Goal: Task Accomplishment & Management: Use online tool/utility

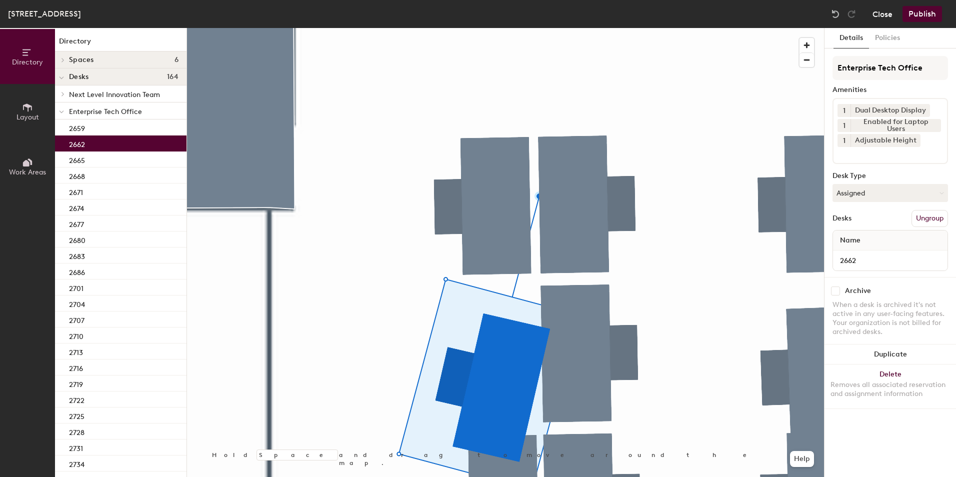
click at [892, 9] on button "Close" at bounding box center [882, 14] width 20 height 16
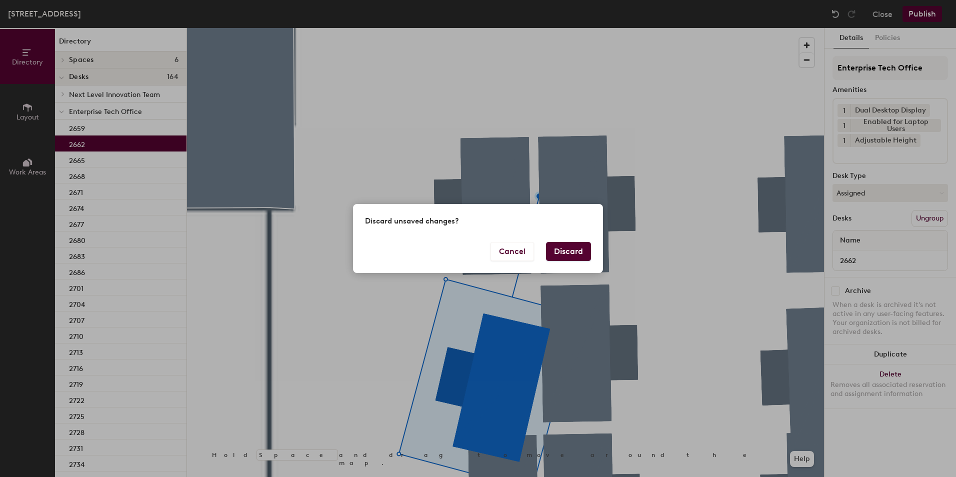
click at [569, 254] on button "Discard" at bounding box center [568, 251] width 45 height 19
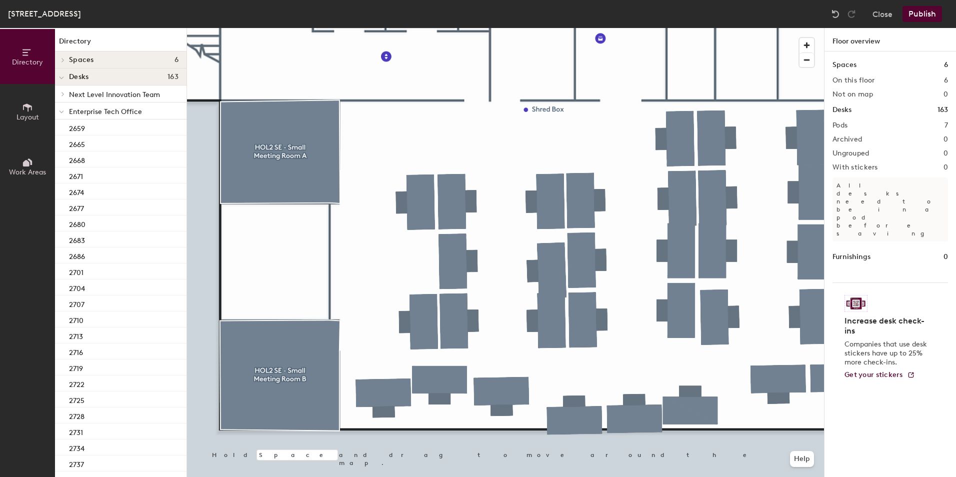
click at [16, 115] on span "Layout" at bounding box center [27, 117] width 22 height 8
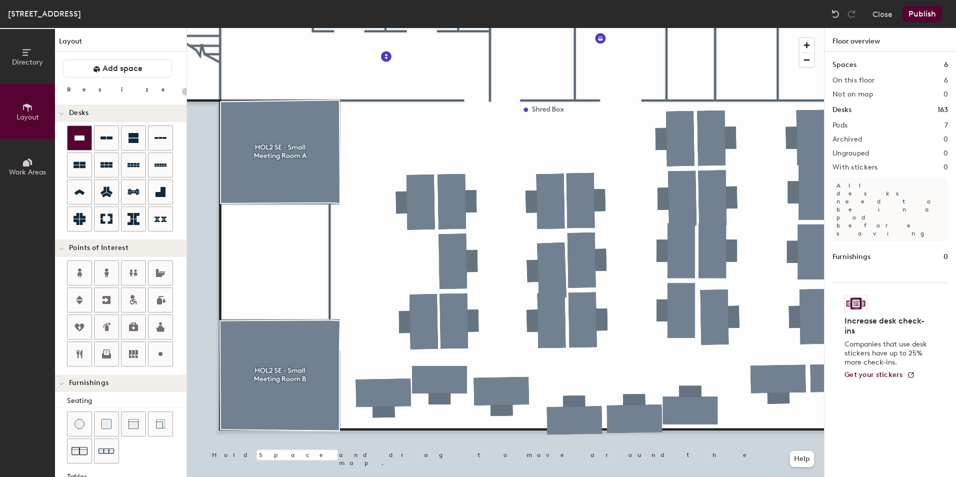
click at [79, 129] on div at bounding box center [79, 138] width 24 height 24
type input "120"
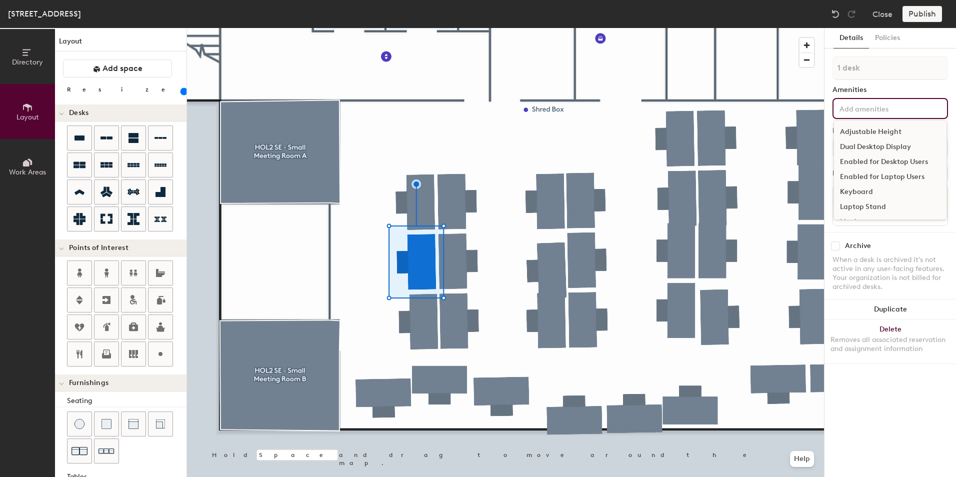
click at [854, 111] on input at bounding box center [882, 108] width 90 height 12
click at [888, 89] on div "Amenities" at bounding box center [889, 90] width 115 height 8
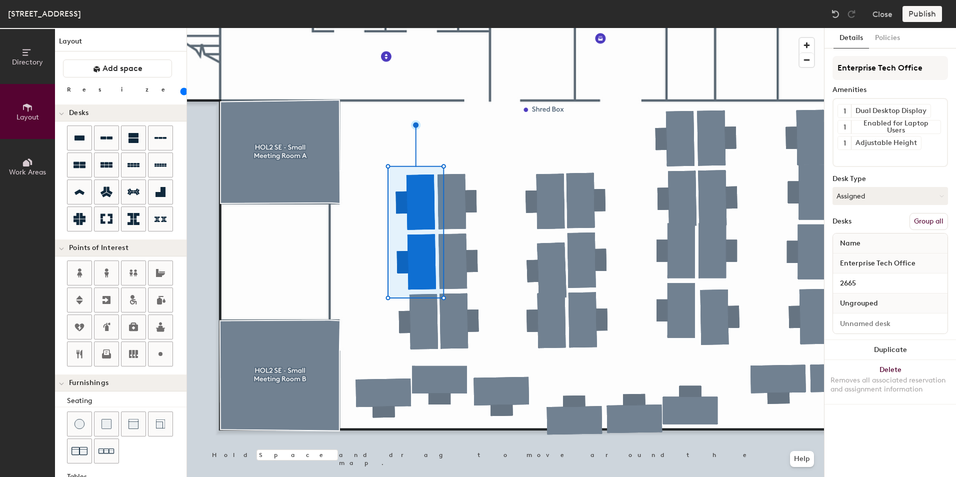
click at [922, 221] on button "Group all" at bounding box center [928, 221] width 38 height 17
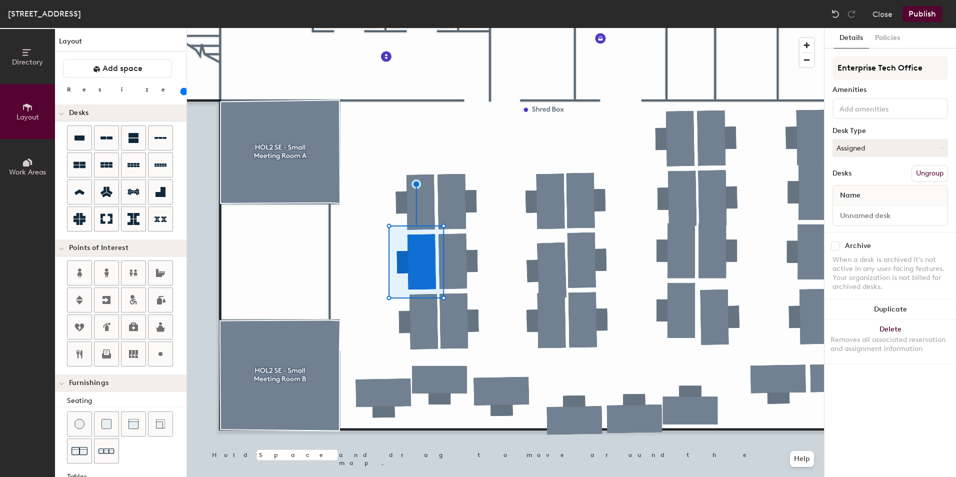
click at [888, 113] on input at bounding box center [882, 108] width 90 height 12
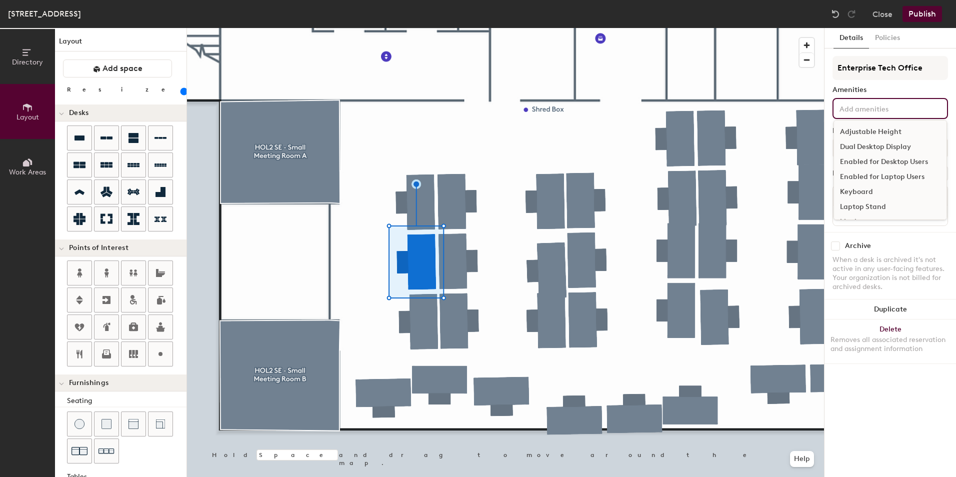
click at [891, 132] on div "Adjustable Height" at bounding box center [890, 131] width 112 height 15
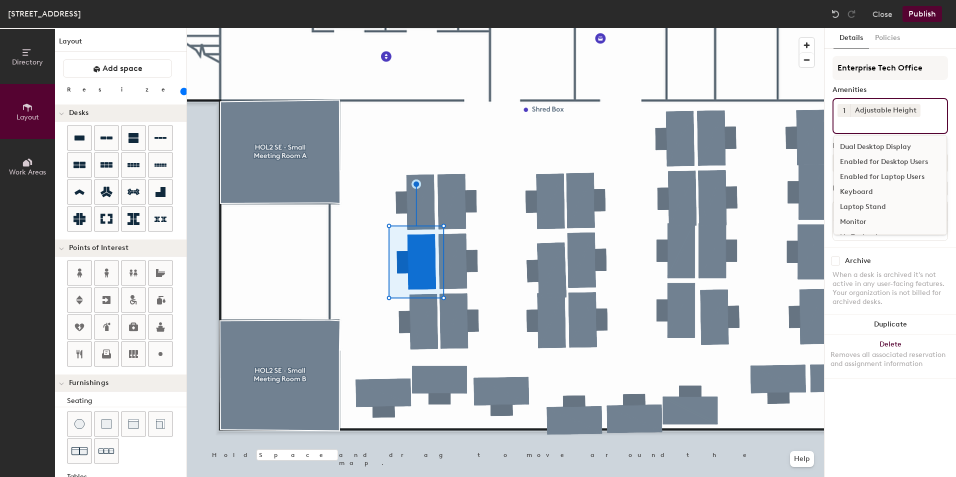
click at [875, 145] on div "Dual Desktop Display" at bounding box center [890, 146] width 112 height 15
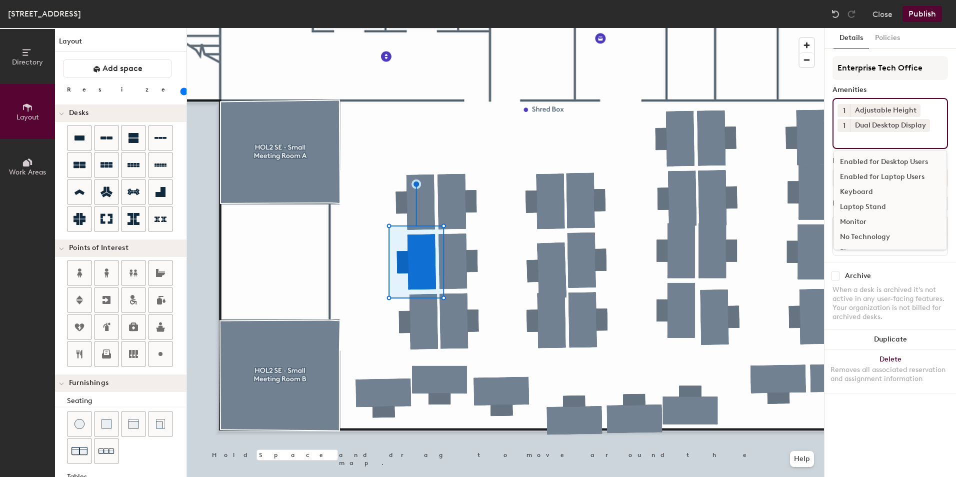
click at [885, 174] on div "Enabled for Laptop Users" at bounding box center [890, 176] width 112 height 15
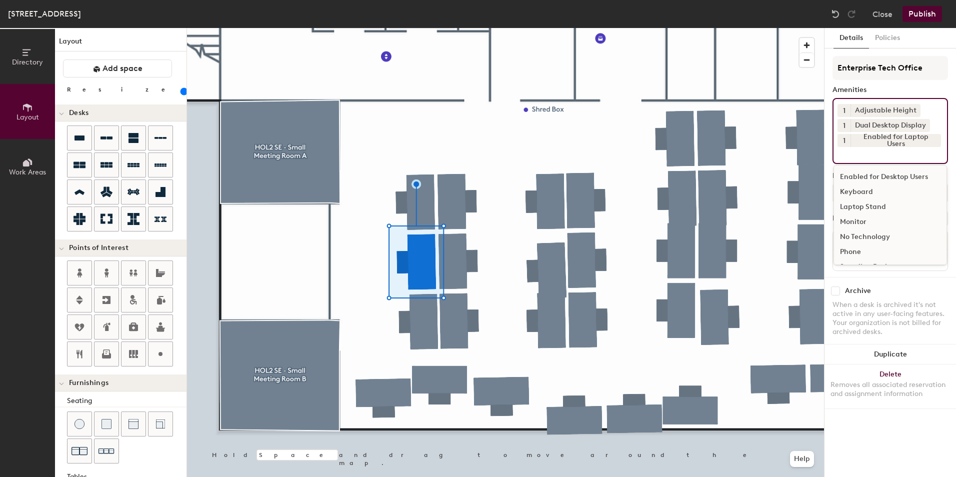
click at [830, 119] on div "Details Policies Enterprise Tech Office Amenities 1 Adjustable Height 1 Dual De…" at bounding box center [889, 252] width 131 height 449
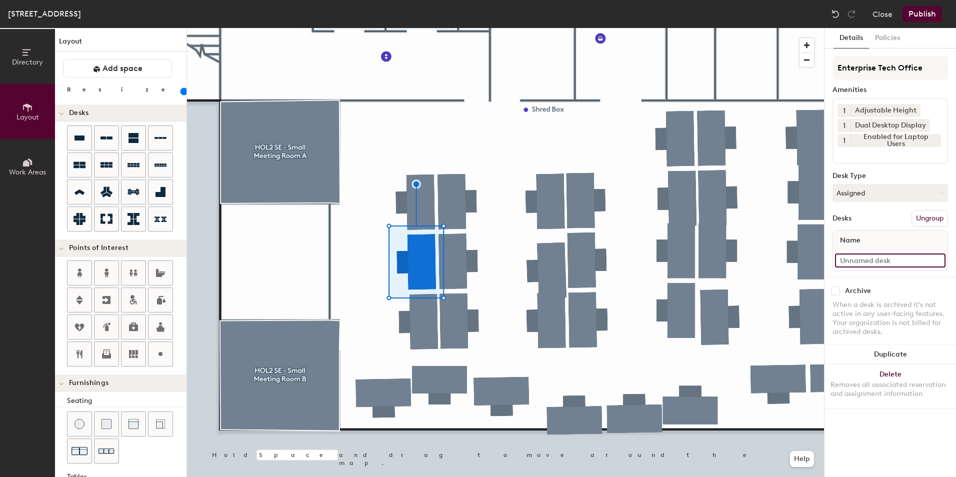
click at [886, 264] on input at bounding box center [890, 260] width 110 height 14
type input "2662"
click at [828, 252] on div "Details Policies Enterprise Tech Office Amenities 1 Adjustable Height 1 Dual De…" at bounding box center [889, 252] width 131 height 449
click at [924, 18] on button "Publish" at bounding box center [921, 14] width 39 height 16
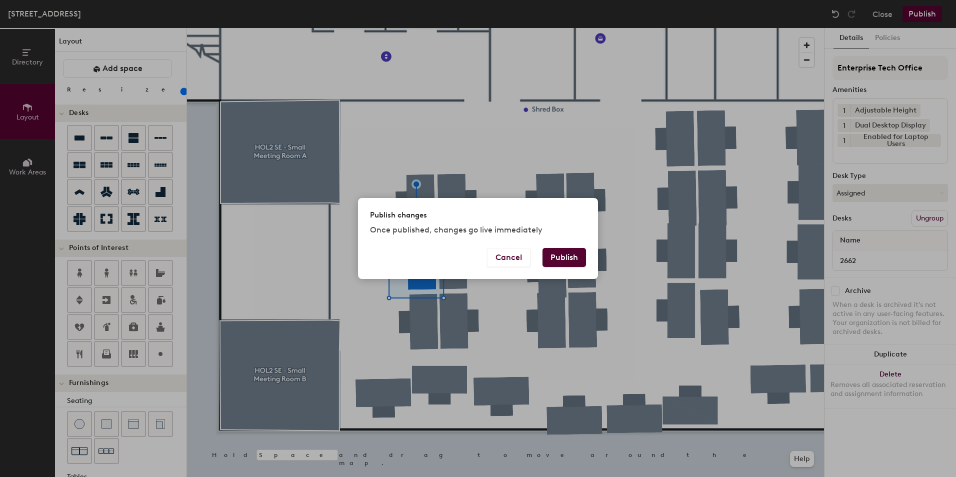
click at [570, 256] on button "Publish" at bounding box center [563, 257] width 43 height 19
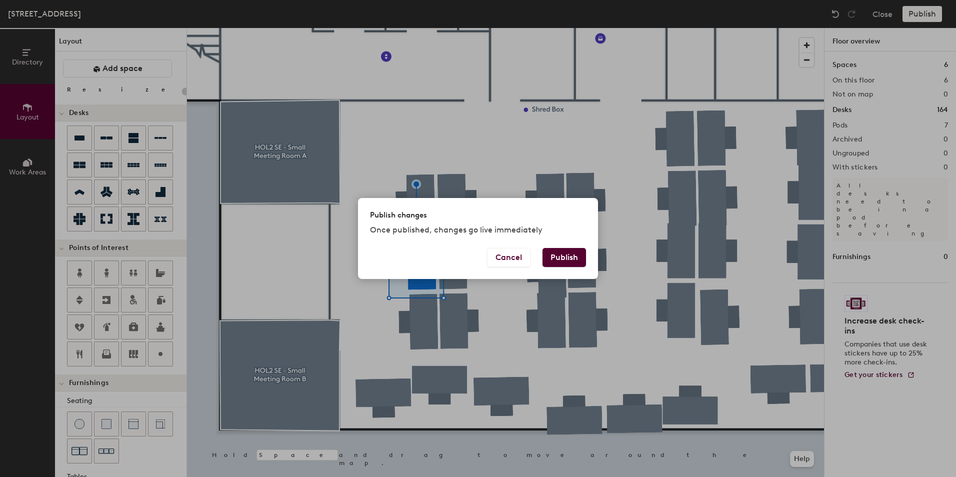
type input "20"
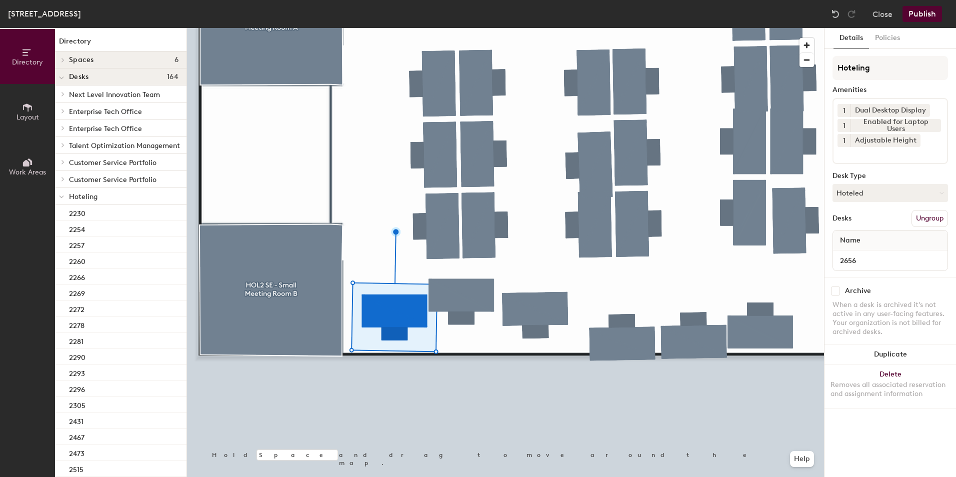
click at [927, 21] on div "Holland Street Building, Floor 2 Close Publish" at bounding box center [478, 14] width 956 height 28
click at [926, 18] on button "Publish" at bounding box center [921, 14] width 39 height 16
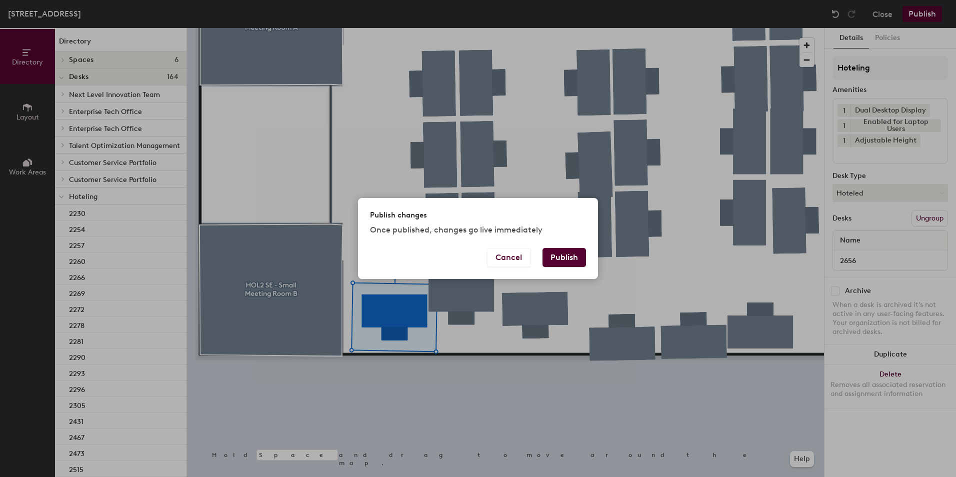
click at [566, 257] on button "Publish" at bounding box center [563, 257] width 43 height 19
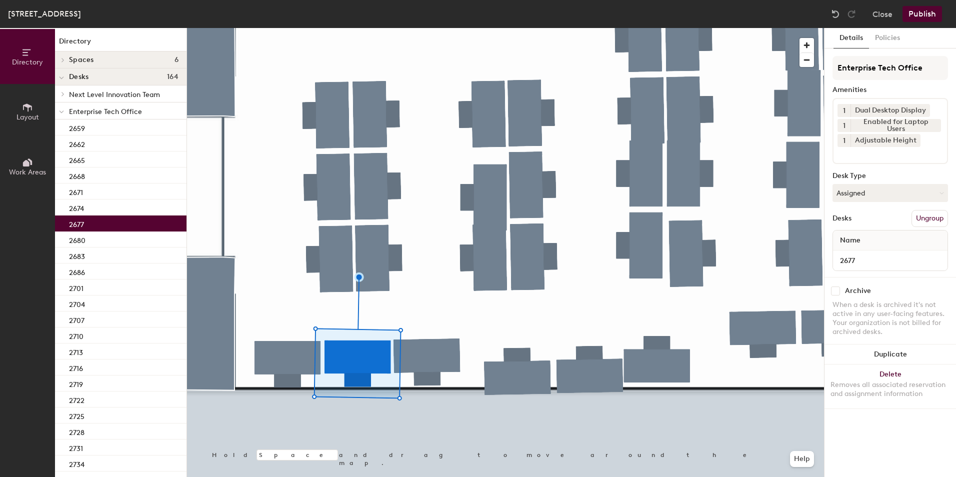
click at [422, 28] on div at bounding box center [505, 28] width 637 height 0
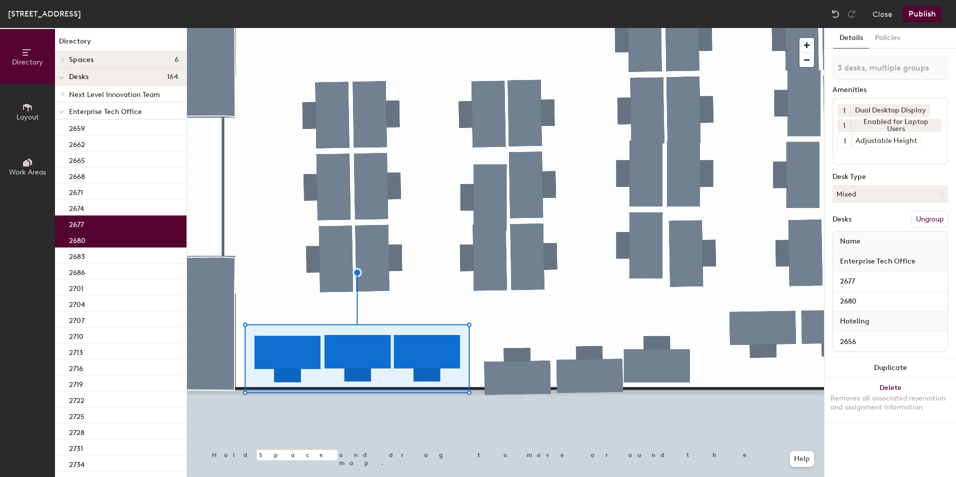
click at [616, 28] on div at bounding box center [505, 28] width 637 height 0
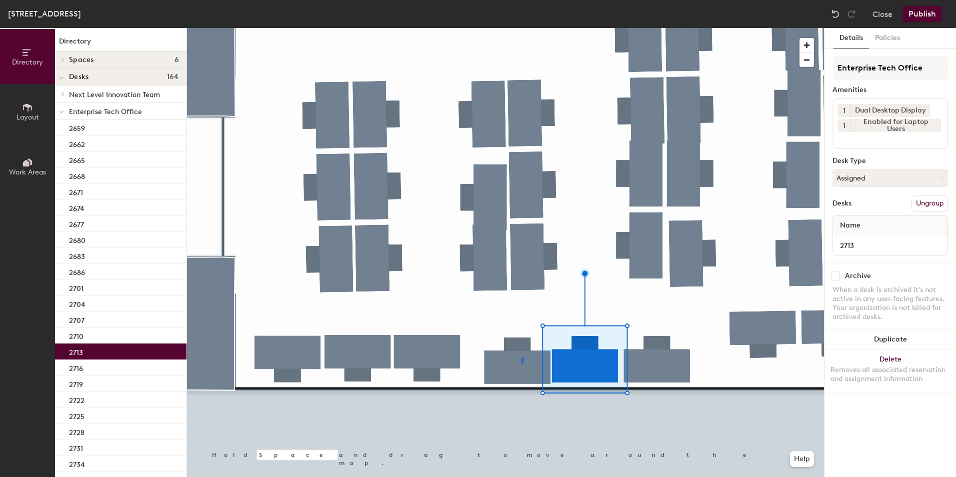
click at [521, 28] on div at bounding box center [505, 28] width 637 height 0
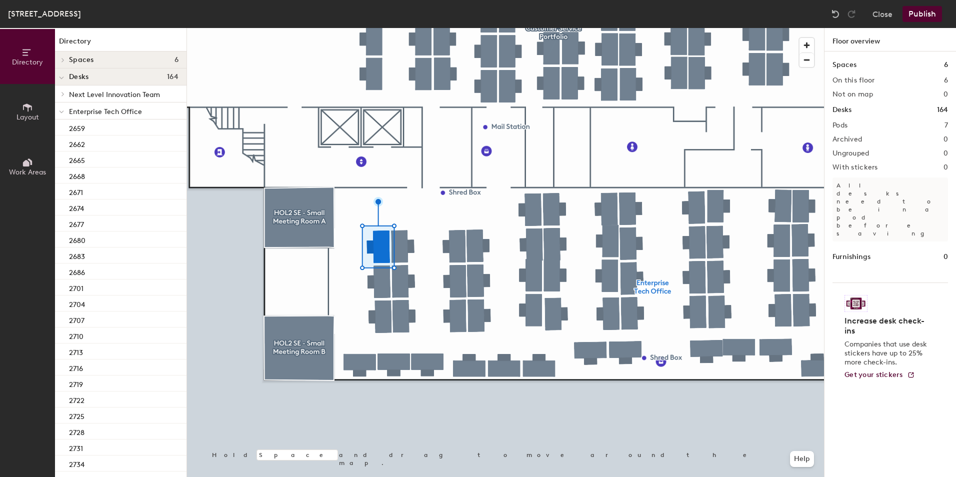
click at [531, 476] on html "Skip navigation Schedule Office People Analytics Visits Deliveries Services Man…" at bounding box center [478, 238] width 956 height 477
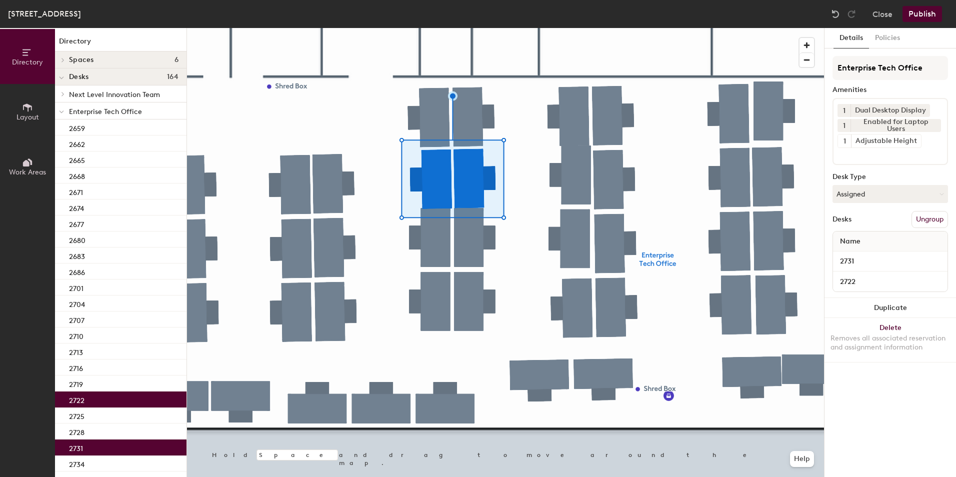
click at [501, 28] on div at bounding box center [505, 28] width 637 height 0
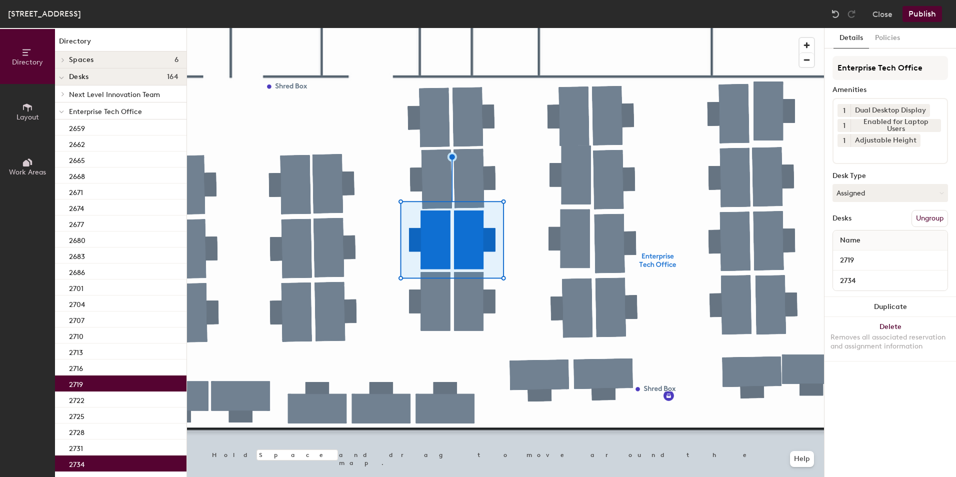
click at [531, 28] on div at bounding box center [505, 28] width 637 height 0
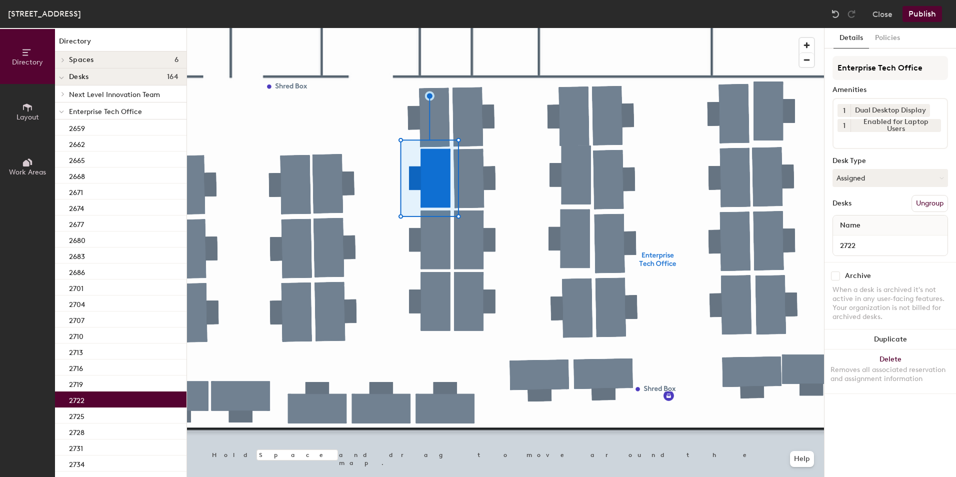
click at [549, 28] on div at bounding box center [505, 28] width 637 height 0
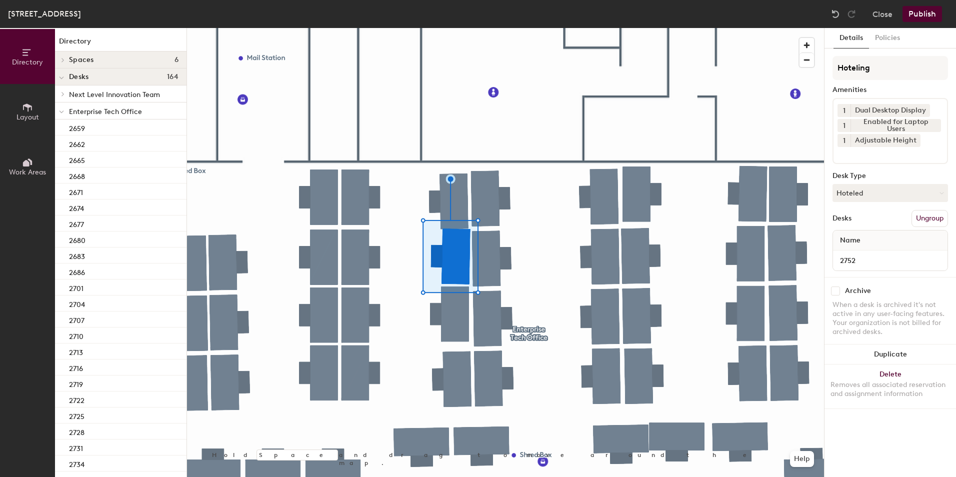
click at [503, 28] on div at bounding box center [505, 28] width 637 height 0
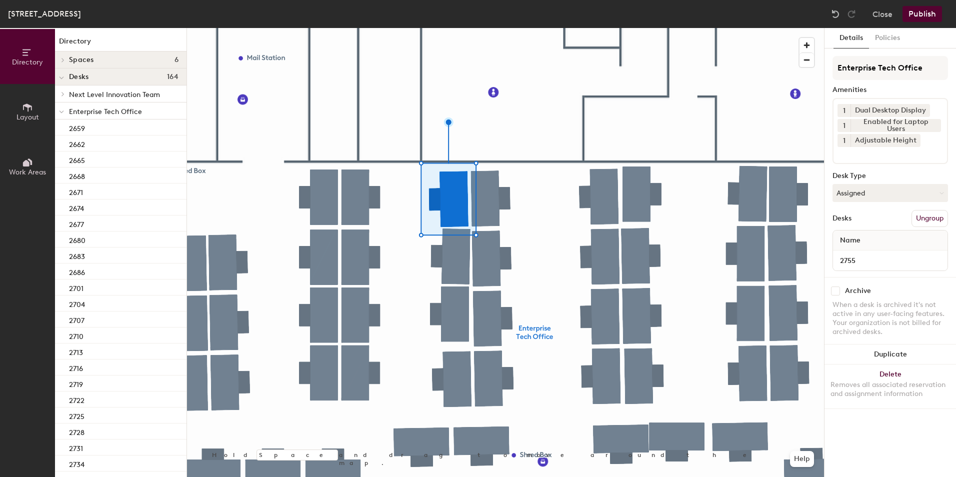
click at [553, 28] on div at bounding box center [505, 28] width 637 height 0
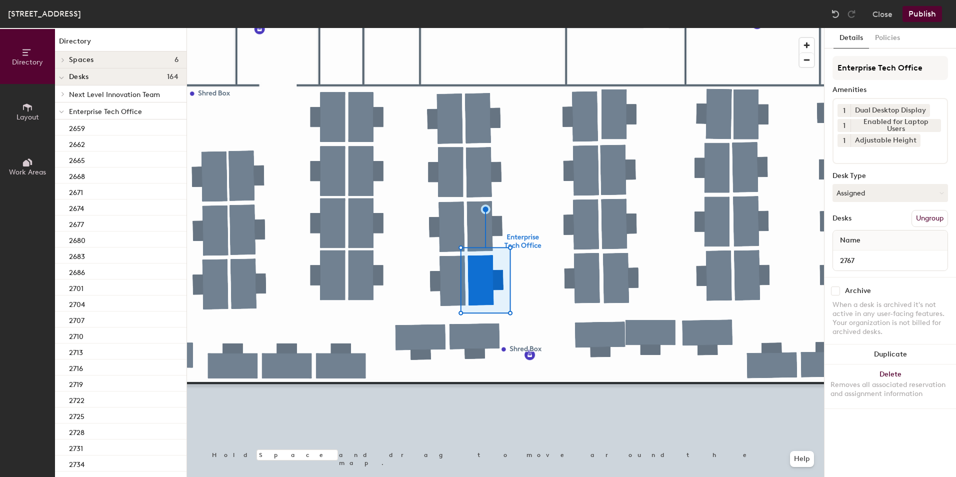
click at [559, 28] on div at bounding box center [505, 28] width 637 height 0
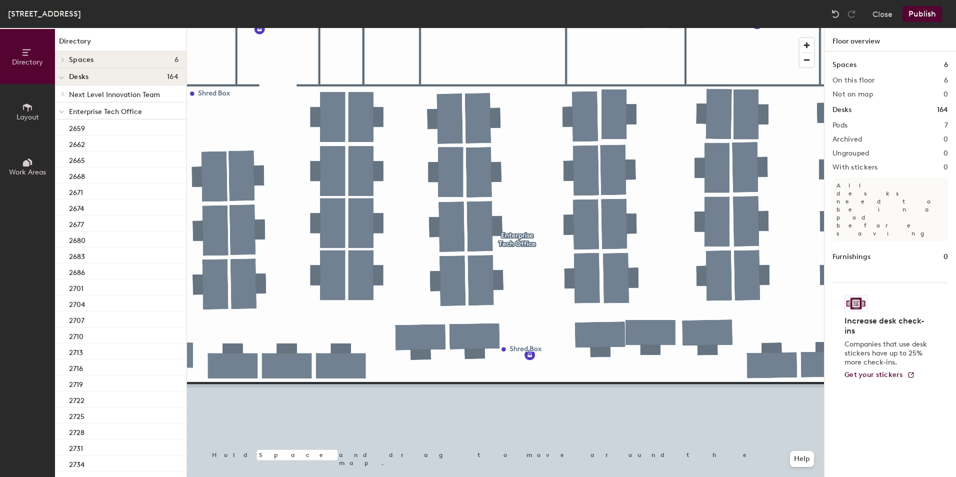
click at [473, 28] on div at bounding box center [505, 28] width 637 height 0
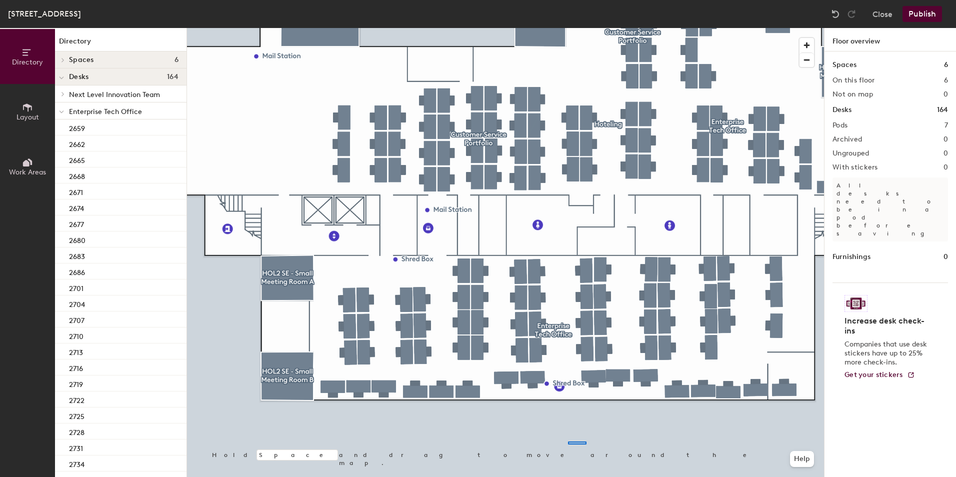
click at [568, 28] on div at bounding box center [505, 28] width 637 height 0
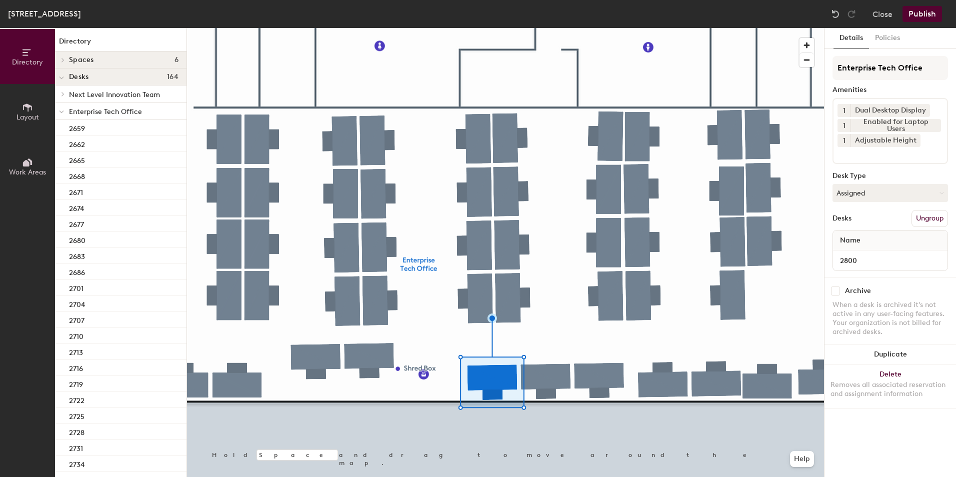
click at [635, 28] on div at bounding box center [505, 28] width 637 height 0
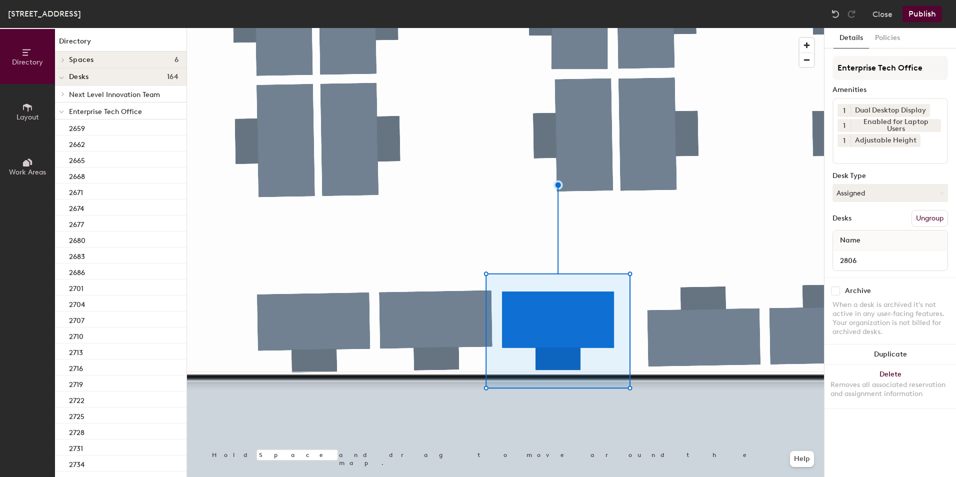
click at [471, 28] on div at bounding box center [505, 28] width 637 height 0
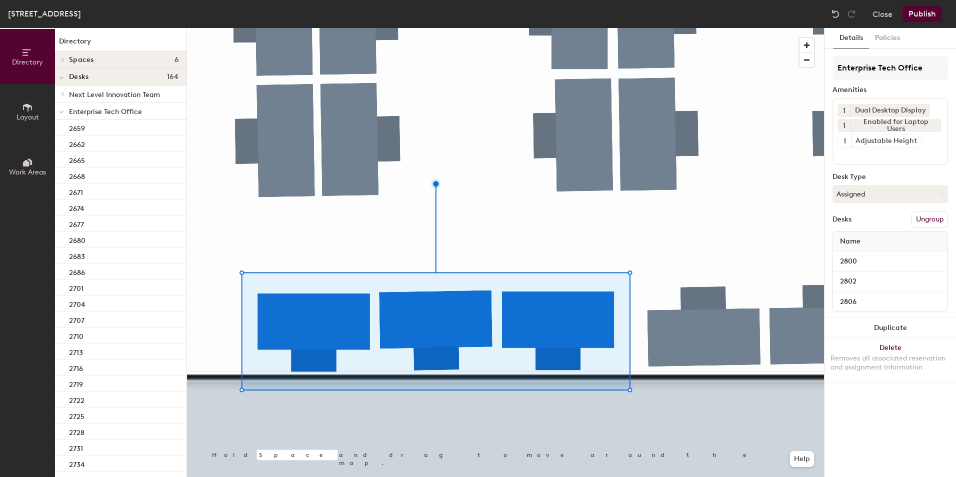
click at [367, 28] on div at bounding box center [505, 28] width 637 height 0
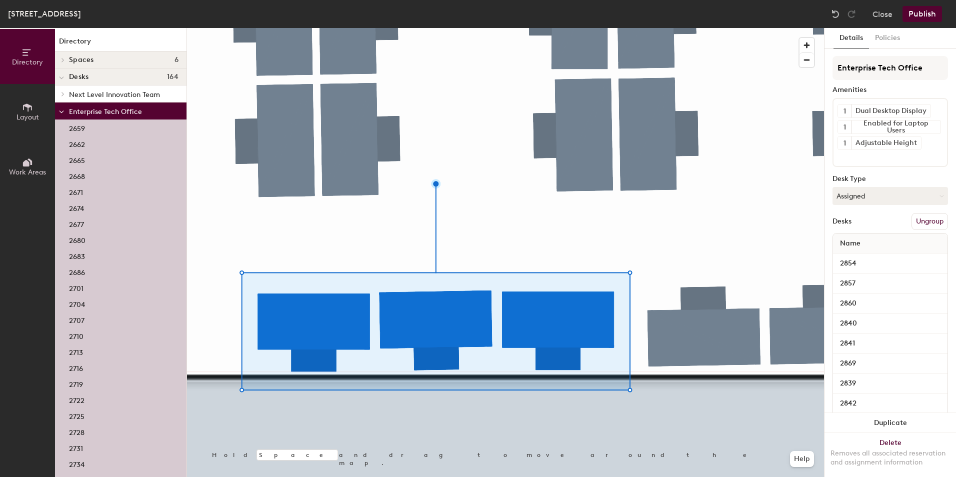
click at [405, 28] on div at bounding box center [505, 28] width 637 height 0
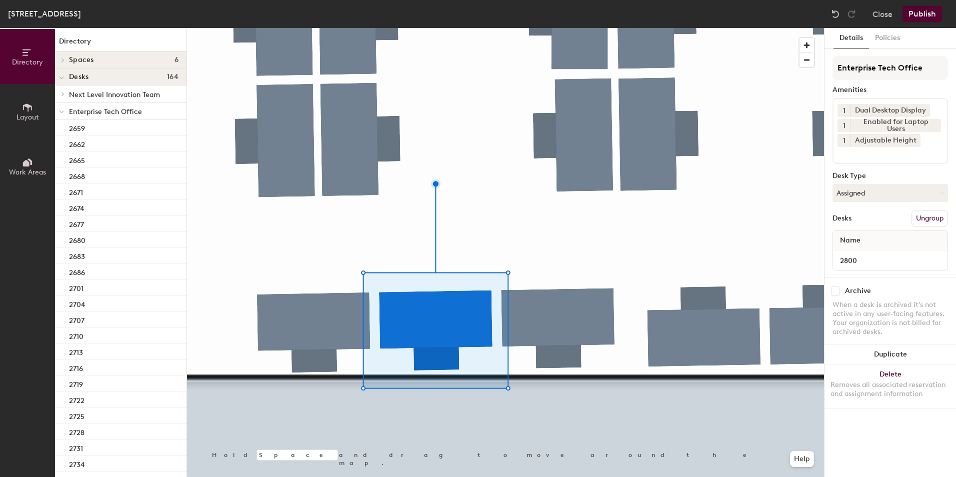
click at [508, 28] on div at bounding box center [505, 28] width 637 height 0
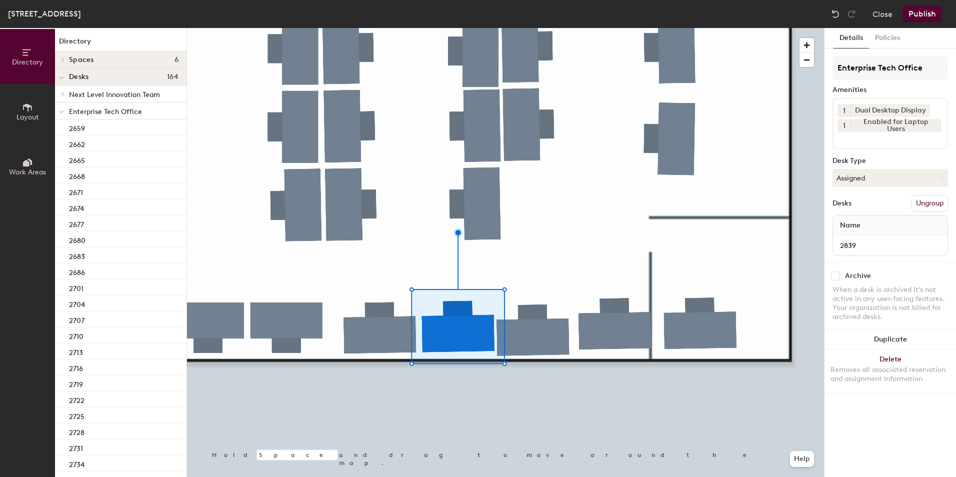
click at [513, 28] on div at bounding box center [505, 28] width 637 height 0
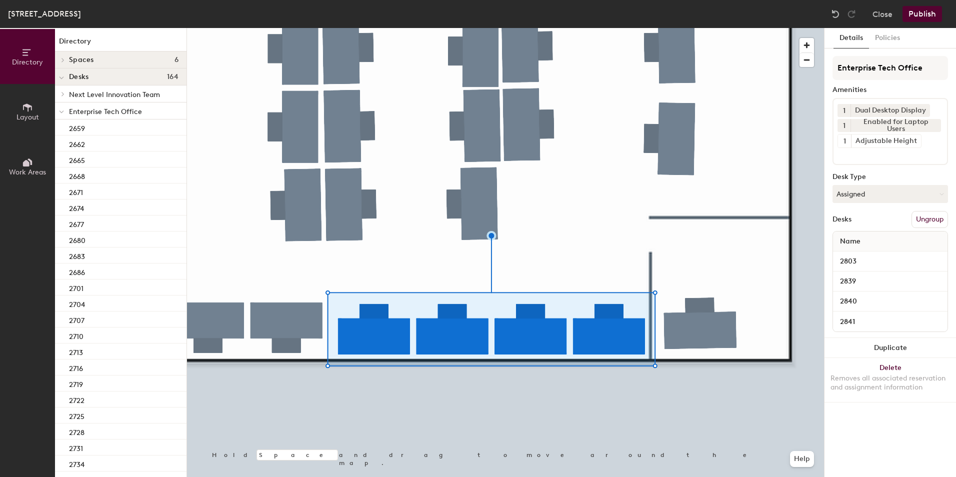
click at [616, 28] on div at bounding box center [505, 28] width 637 height 0
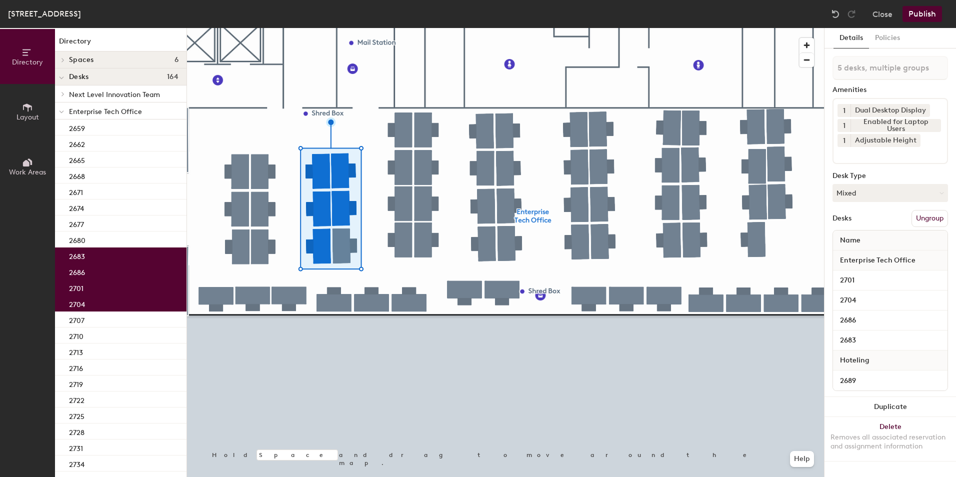
type input "6 desks, multiple groups"
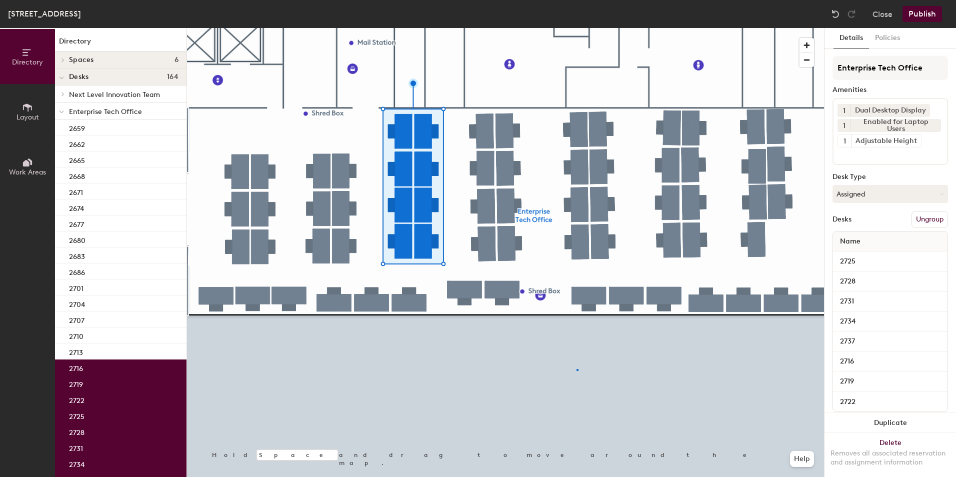
click at [576, 28] on div at bounding box center [505, 28] width 637 height 0
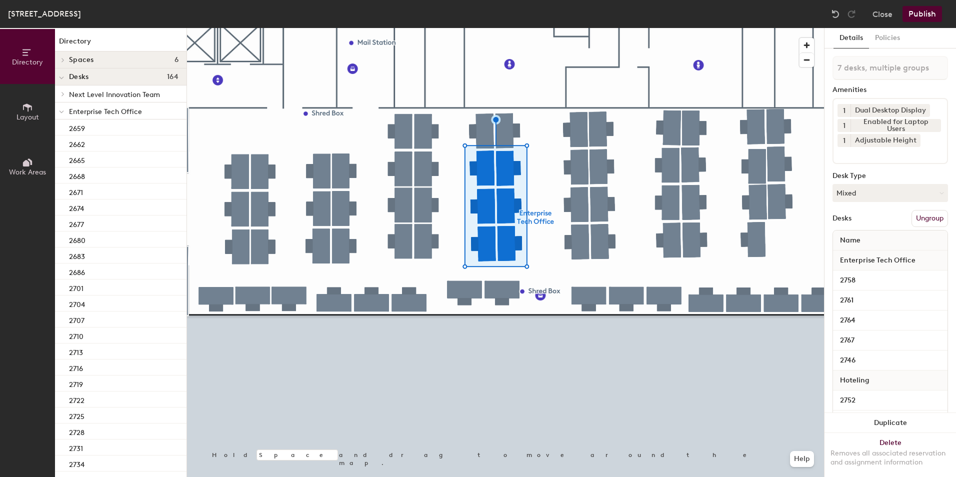
type input "8 desks, multiple groups"
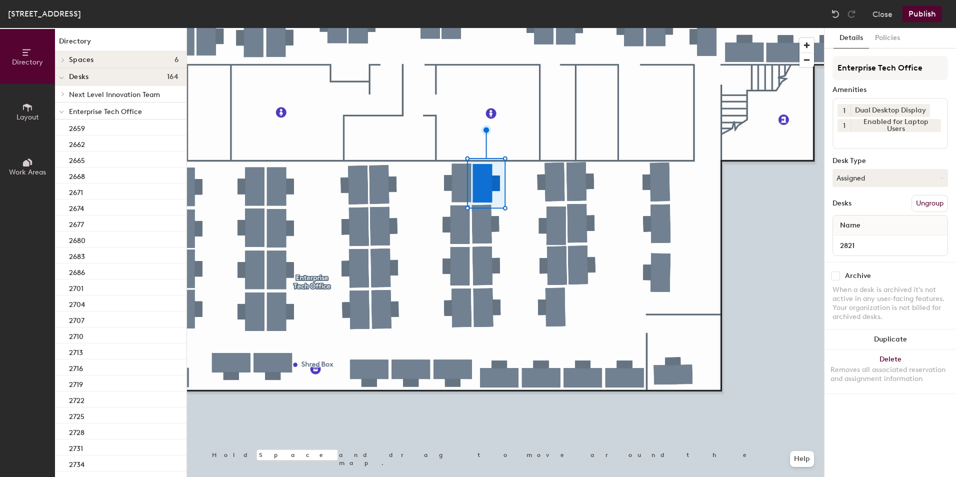
click at [486, 28] on div at bounding box center [505, 28] width 637 height 0
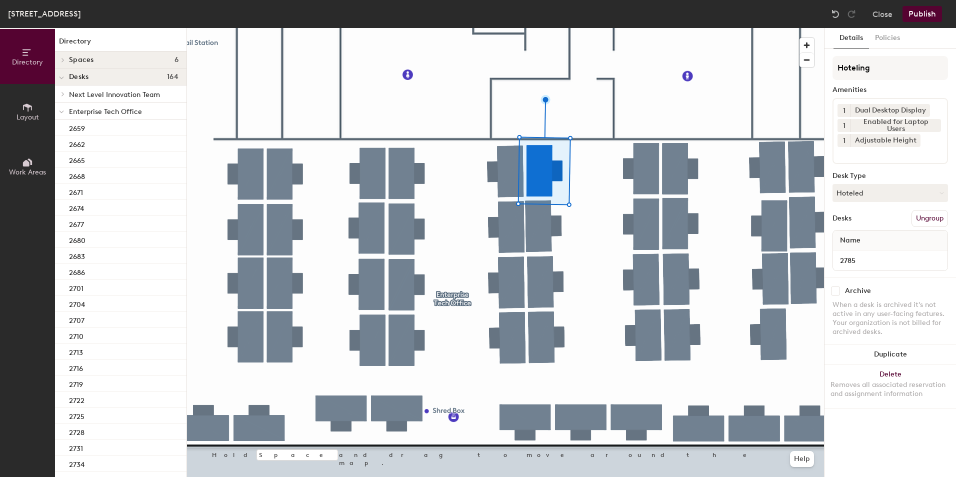
click at [471, 28] on div at bounding box center [505, 28] width 637 height 0
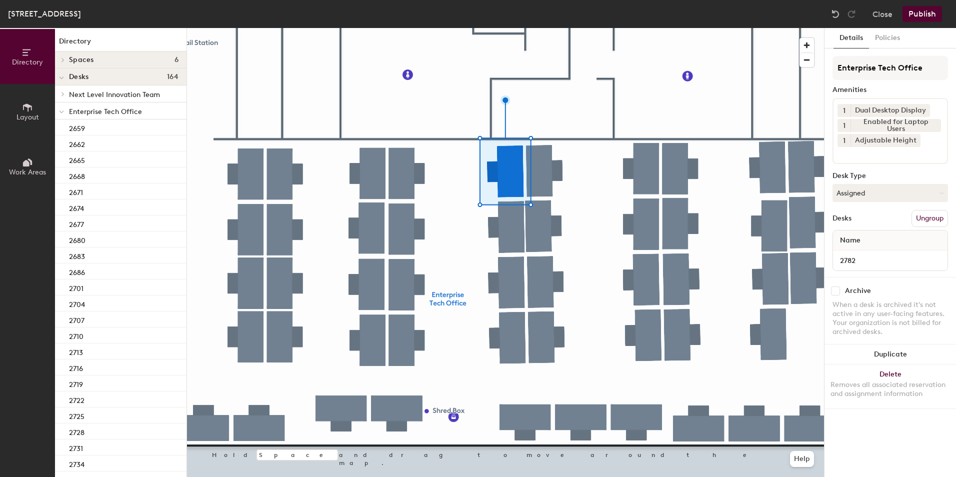
click at [571, 28] on div at bounding box center [505, 28] width 637 height 0
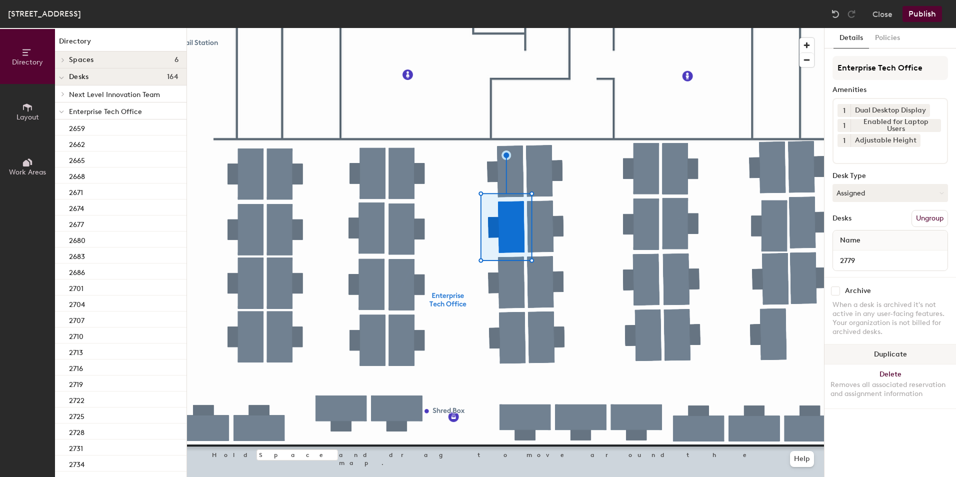
click at [577, 28] on div at bounding box center [505, 28] width 637 height 0
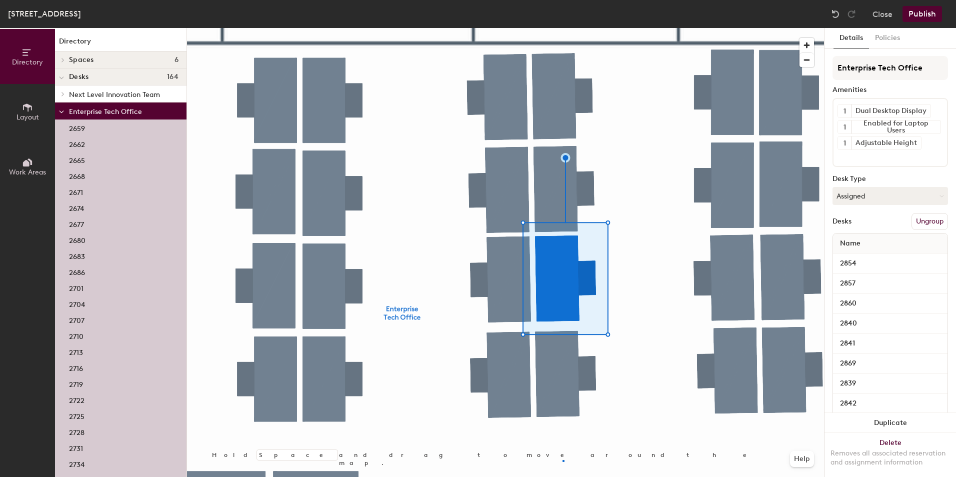
click at [563, 28] on div at bounding box center [505, 28] width 637 height 0
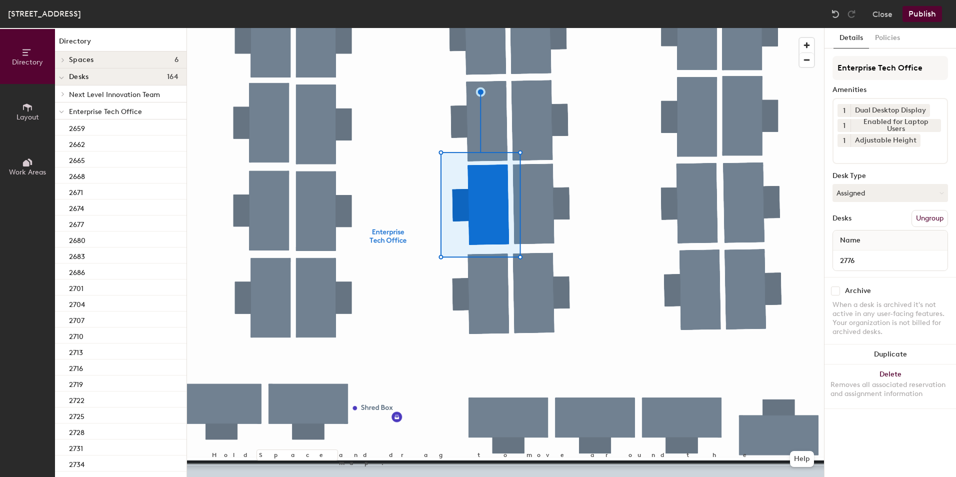
click at [473, 28] on div at bounding box center [505, 28] width 637 height 0
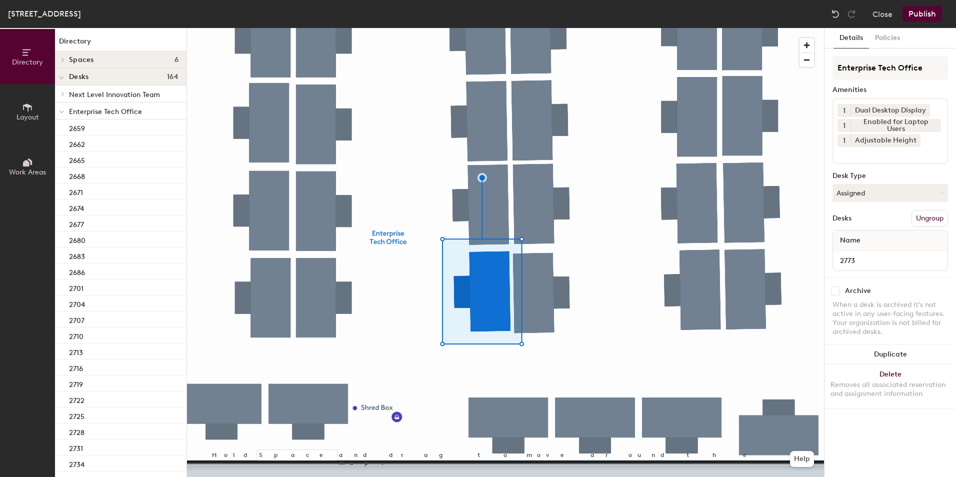
click at [524, 28] on div at bounding box center [505, 28] width 637 height 0
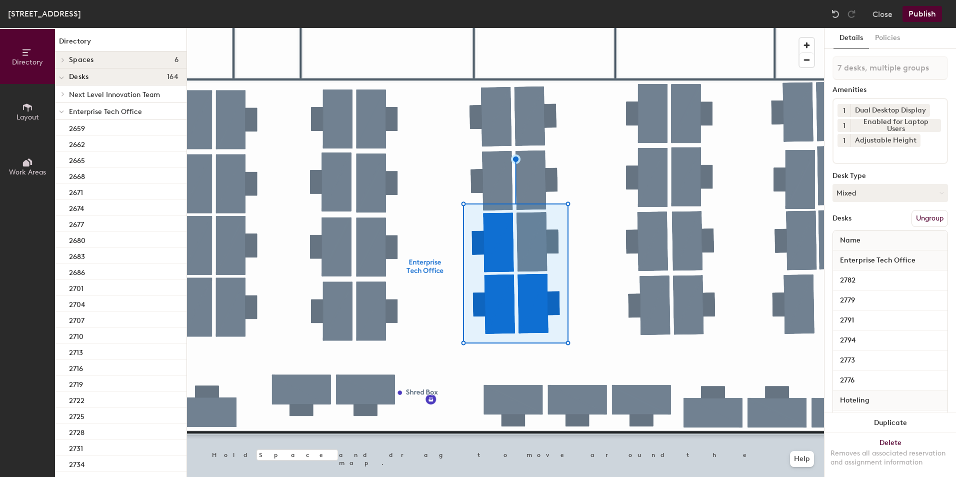
type input "8 desks, multiple groups"
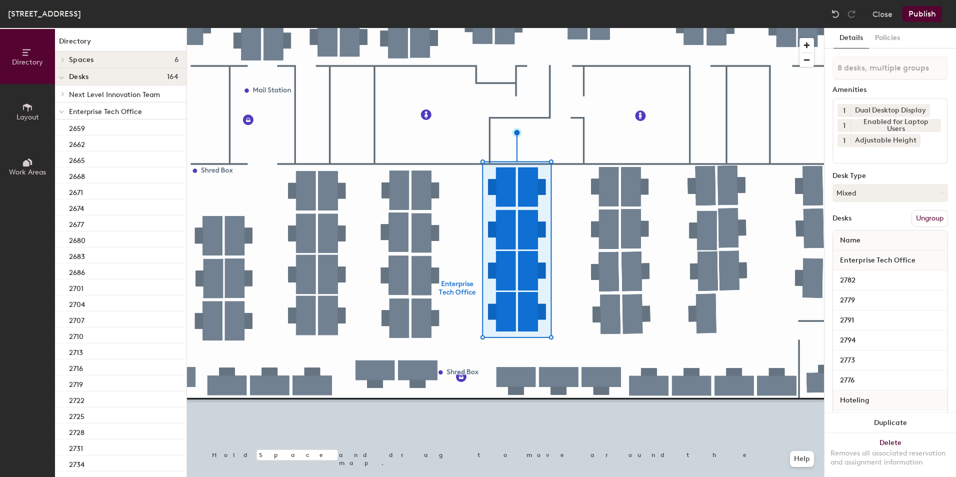
click at [512, 28] on div at bounding box center [505, 28] width 637 height 0
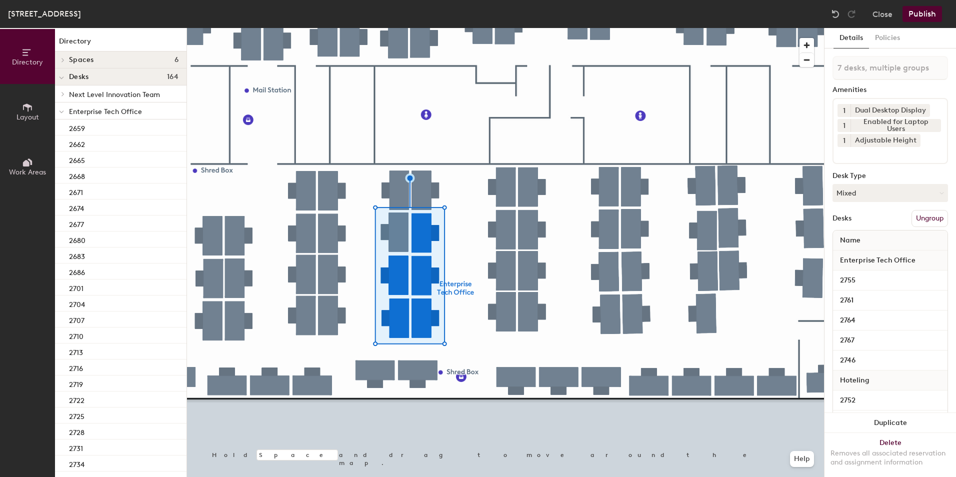
type input "8 desks, multiple groups"
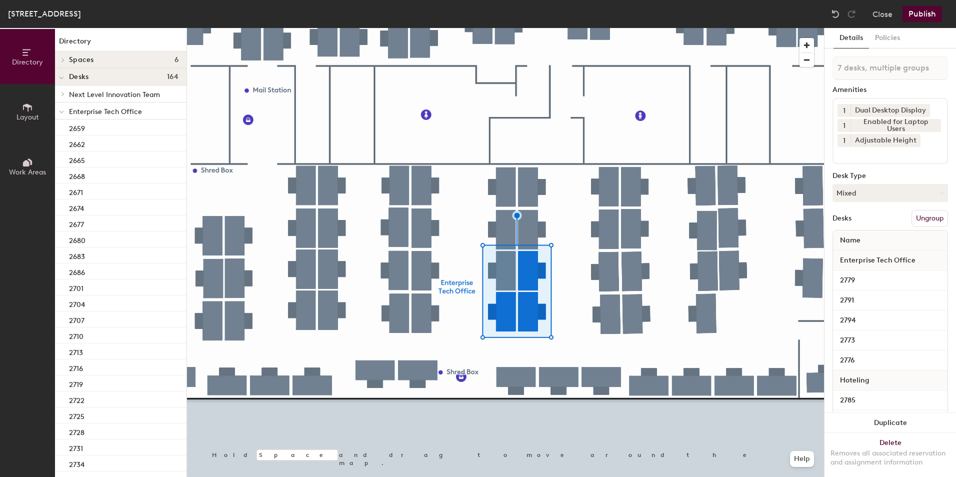
type input "8 desks, multiple groups"
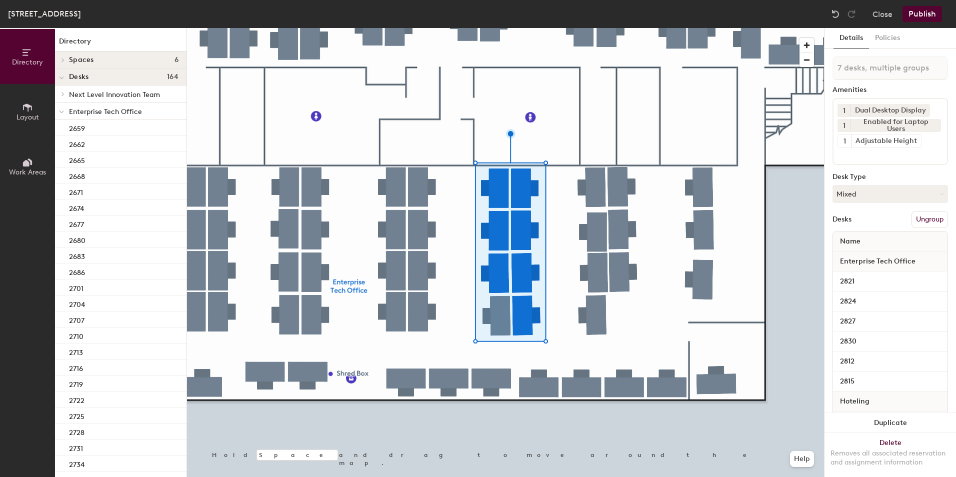
type input "8 desks, multiple groups"
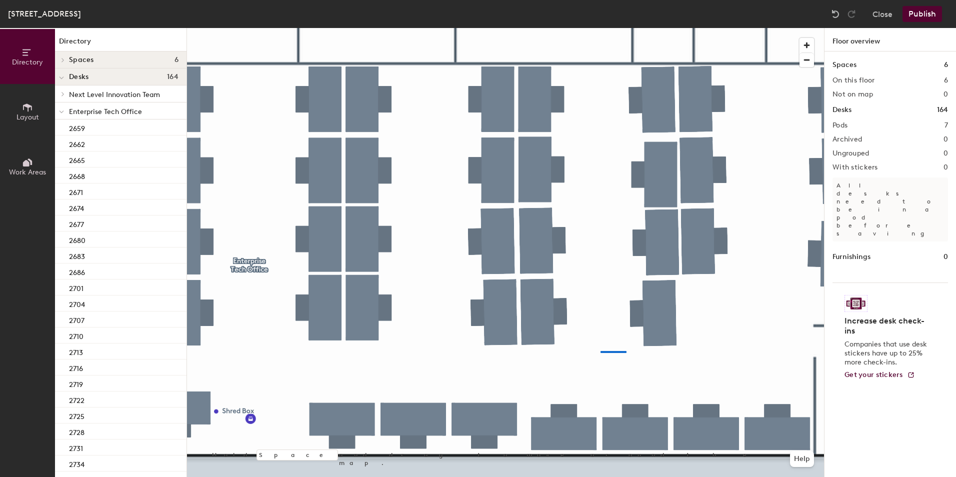
click at [598, 28] on div at bounding box center [505, 28] width 637 height 0
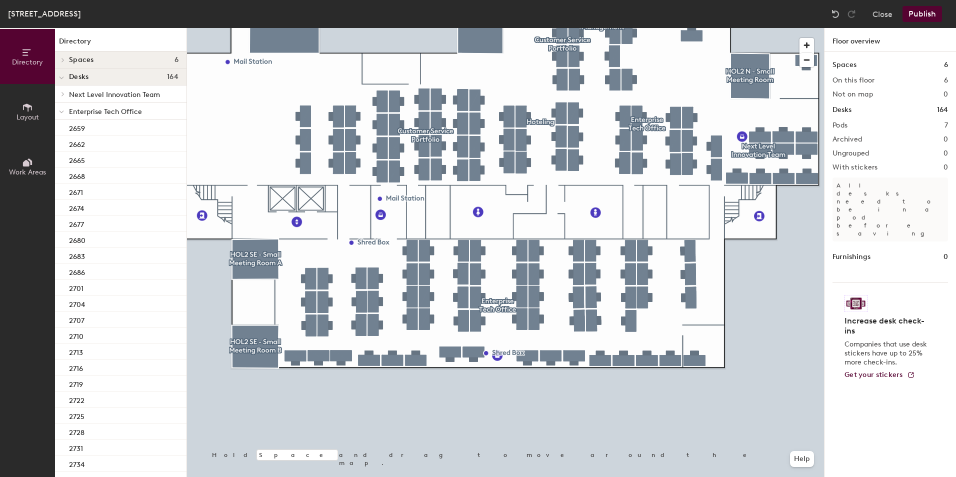
click at [922, 12] on button "Publish" at bounding box center [921, 14] width 39 height 16
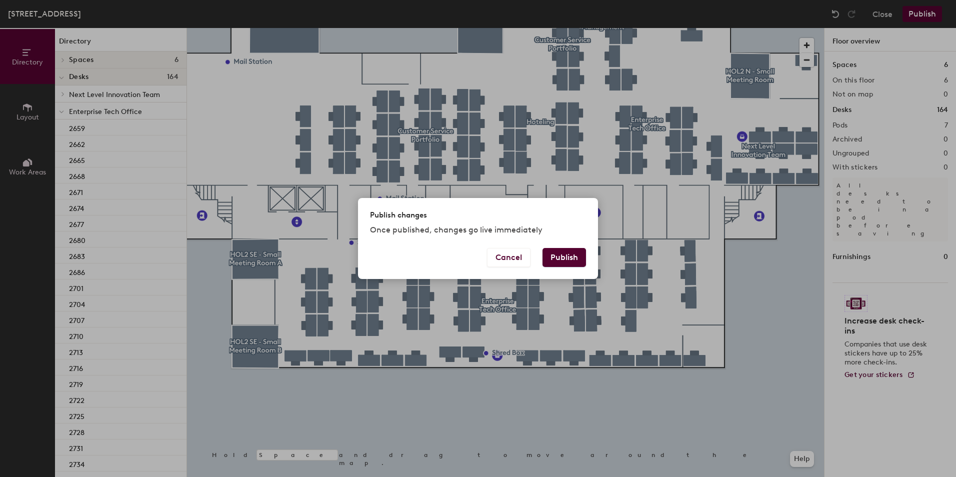
click at [560, 266] on button "Publish" at bounding box center [563, 257] width 43 height 19
